Goal: Check status: Check status

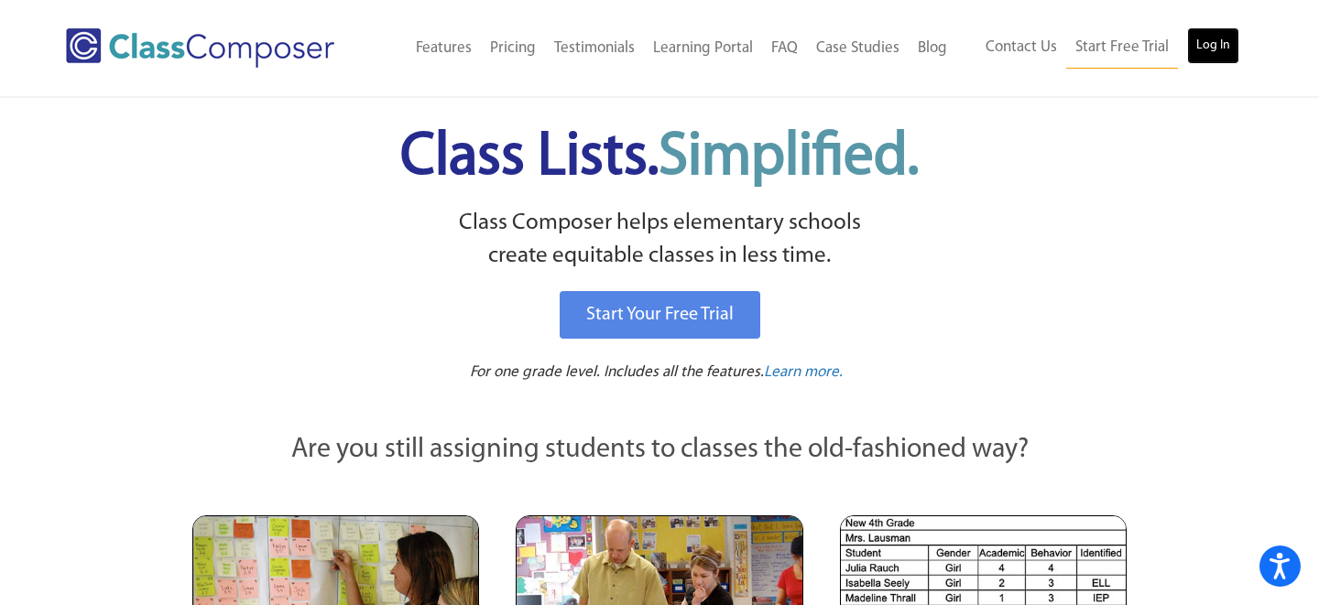
click at [1227, 46] on link "Log In" at bounding box center [1213, 45] width 52 height 37
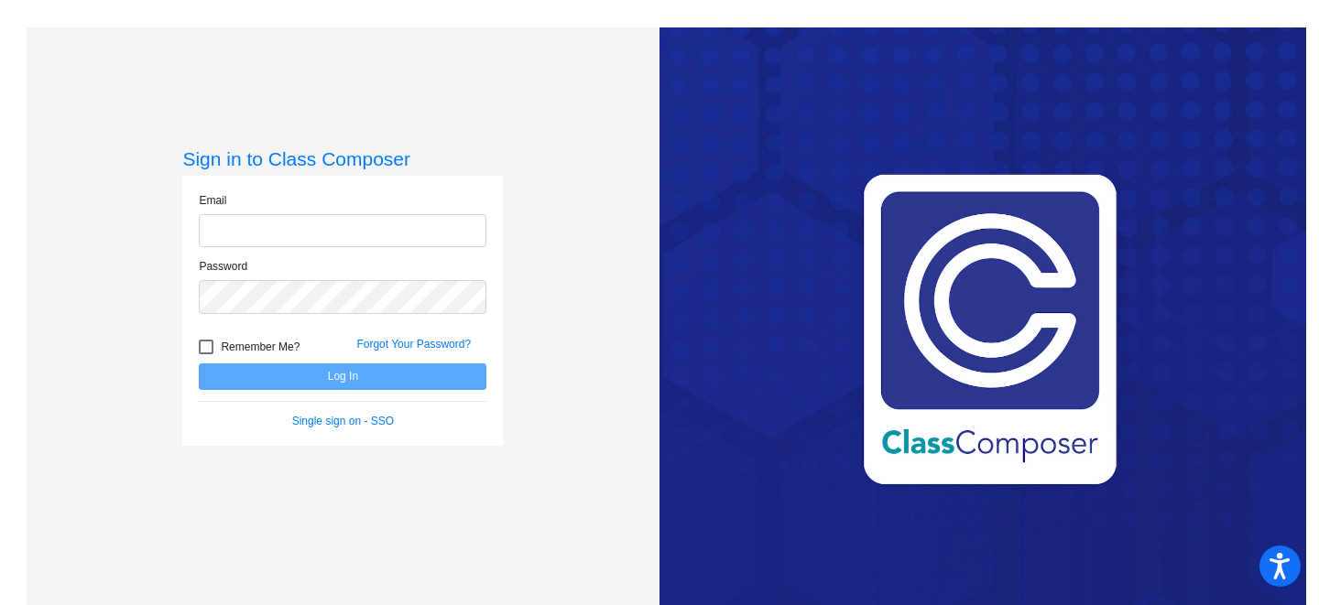
type input "hstine@hershey.k12.pa.us"
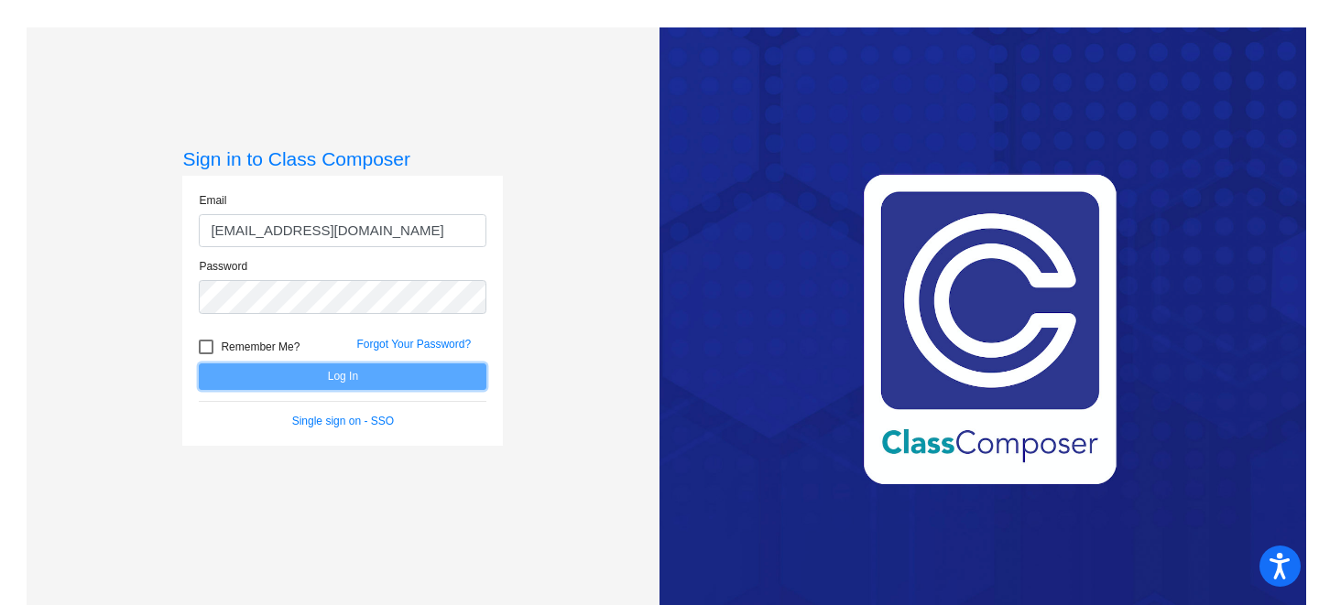
click at [397, 375] on button "Log In" at bounding box center [343, 377] width 288 height 27
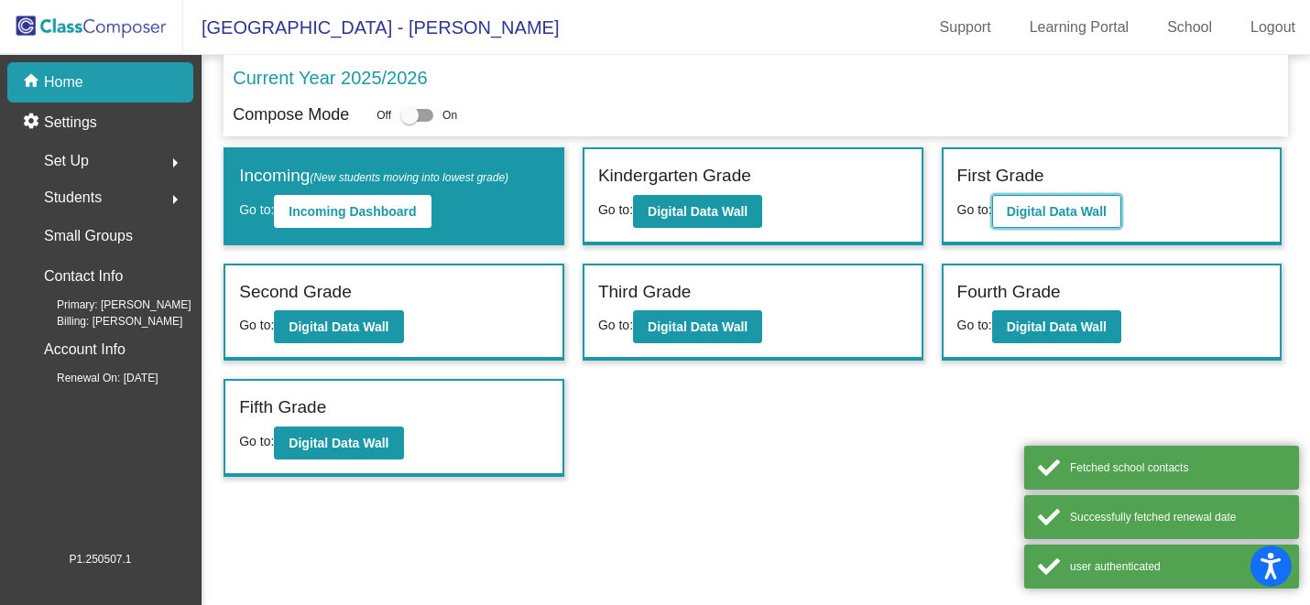
click at [1043, 221] on button "Digital Data Wall" at bounding box center [1056, 211] width 129 height 33
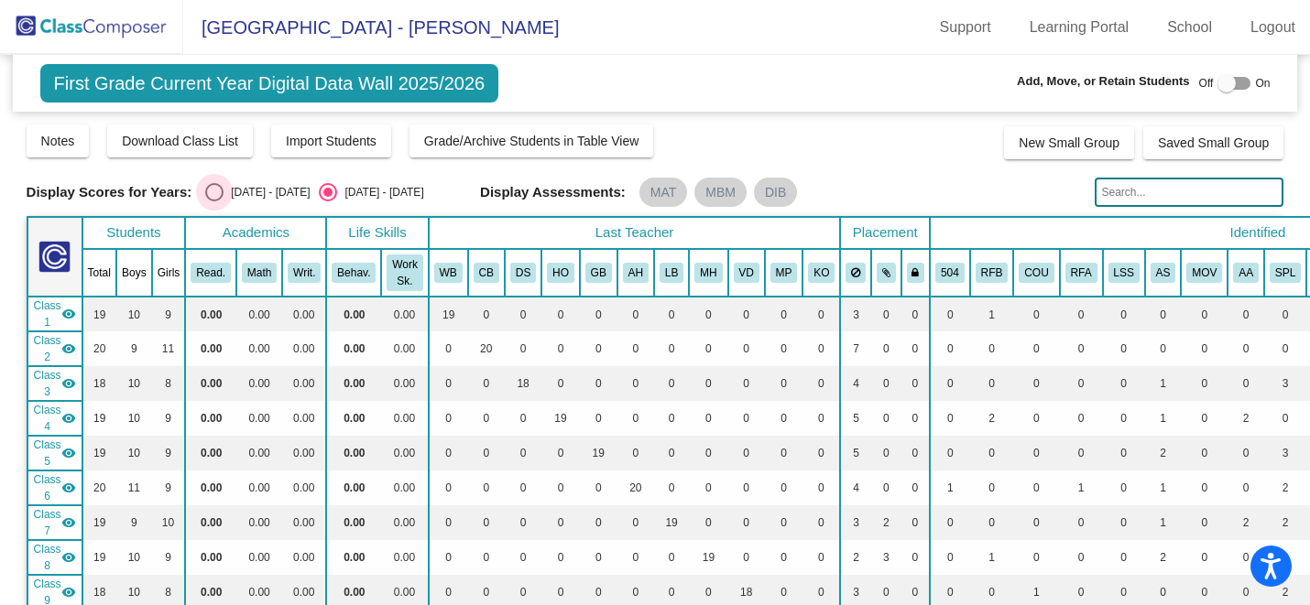
click at [254, 189] on div "2024 - 2025" at bounding box center [266, 192] width 86 height 16
click at [214, 201] on input "2024 - 2025" at bounding box center [213, 201] width 1 height 1
radio input "true"
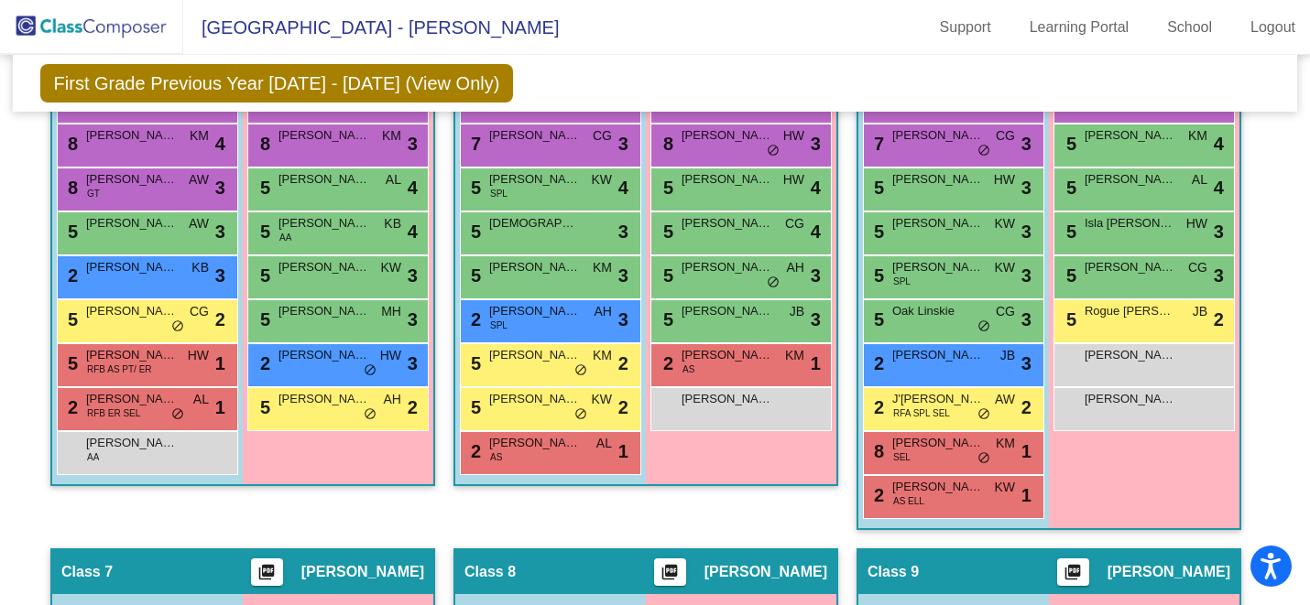
scroll to position [1523, 0]
